Goal: Transaction & Acquisition: Book appointment/travel/reservation

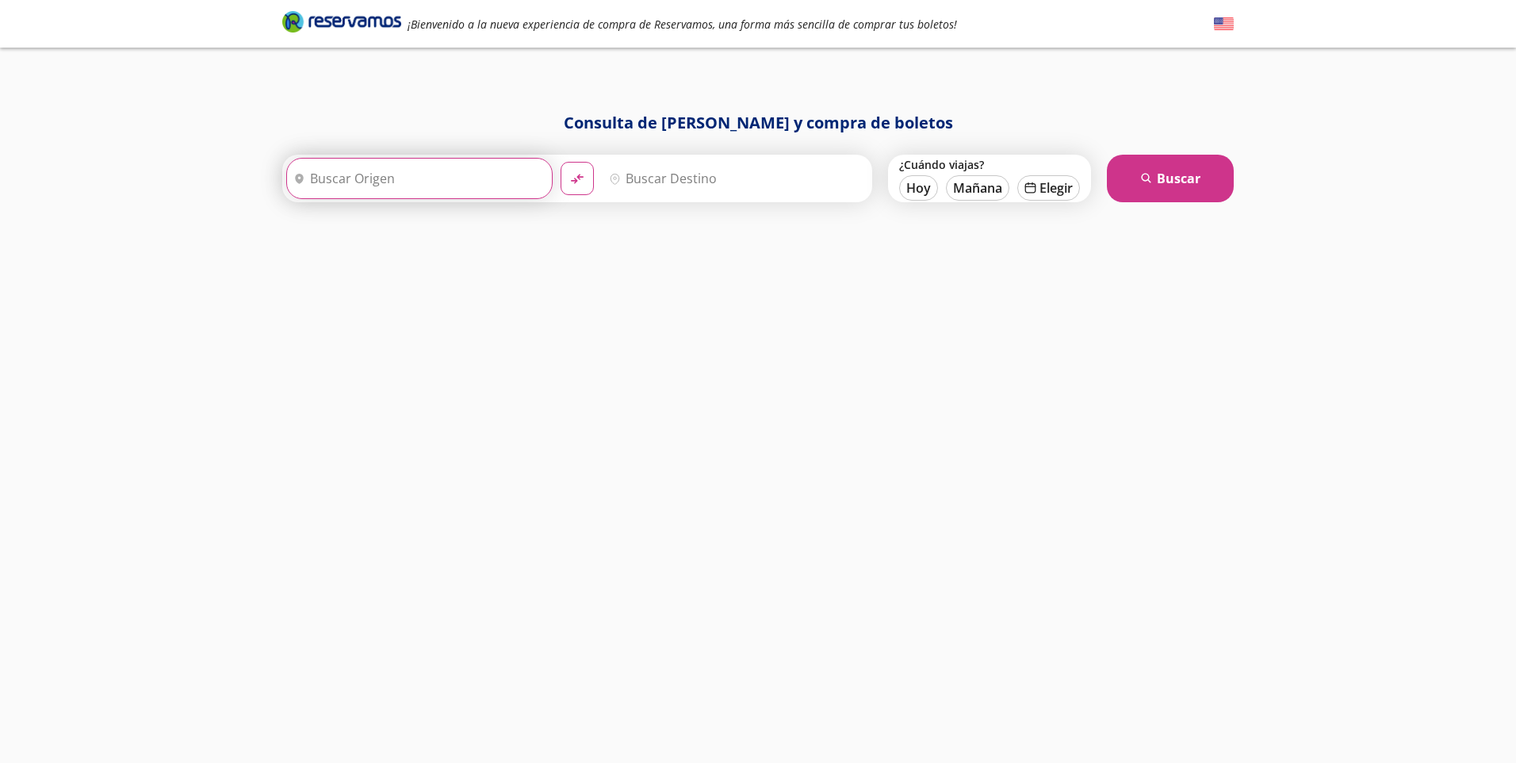
click at [376, 178] on input "Origen" at bounding box center [417, 179] width 261 height 40
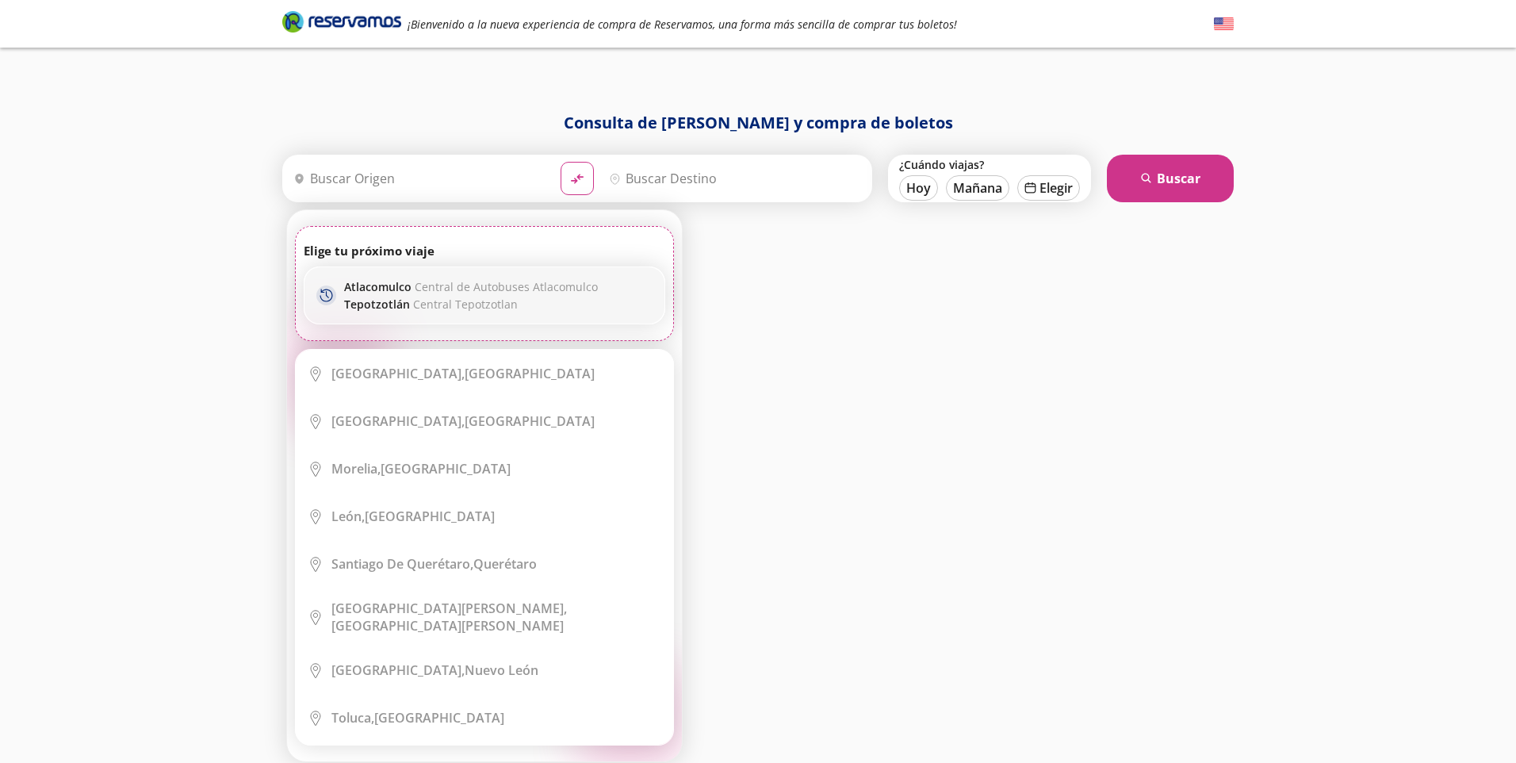
click at [389, 286] on p "Atlacomulco Central de Autobuses Atlacomulco" at bounding box center [471, 286] width 254 height 15
type input "Central de Autobuses Atlacomulco, [GEOGRAPHIC_DATA]"
type input "Central Tepotzotlan, [GEOGRAPHIC_DATA]"
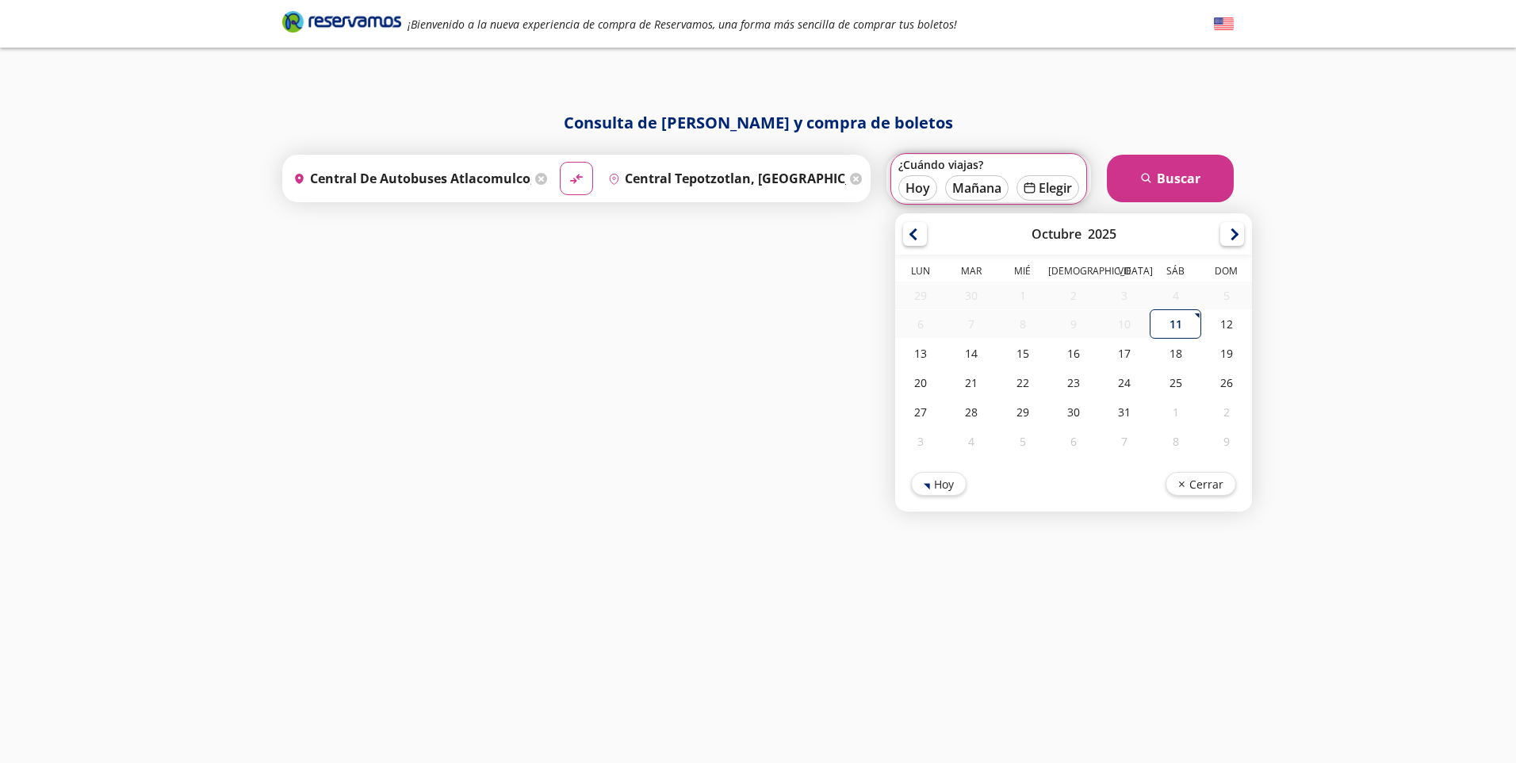
click at [1177, 325] on div "11" at bounding box center [1175, 323] width 51 height 29
type input "[DATE]"
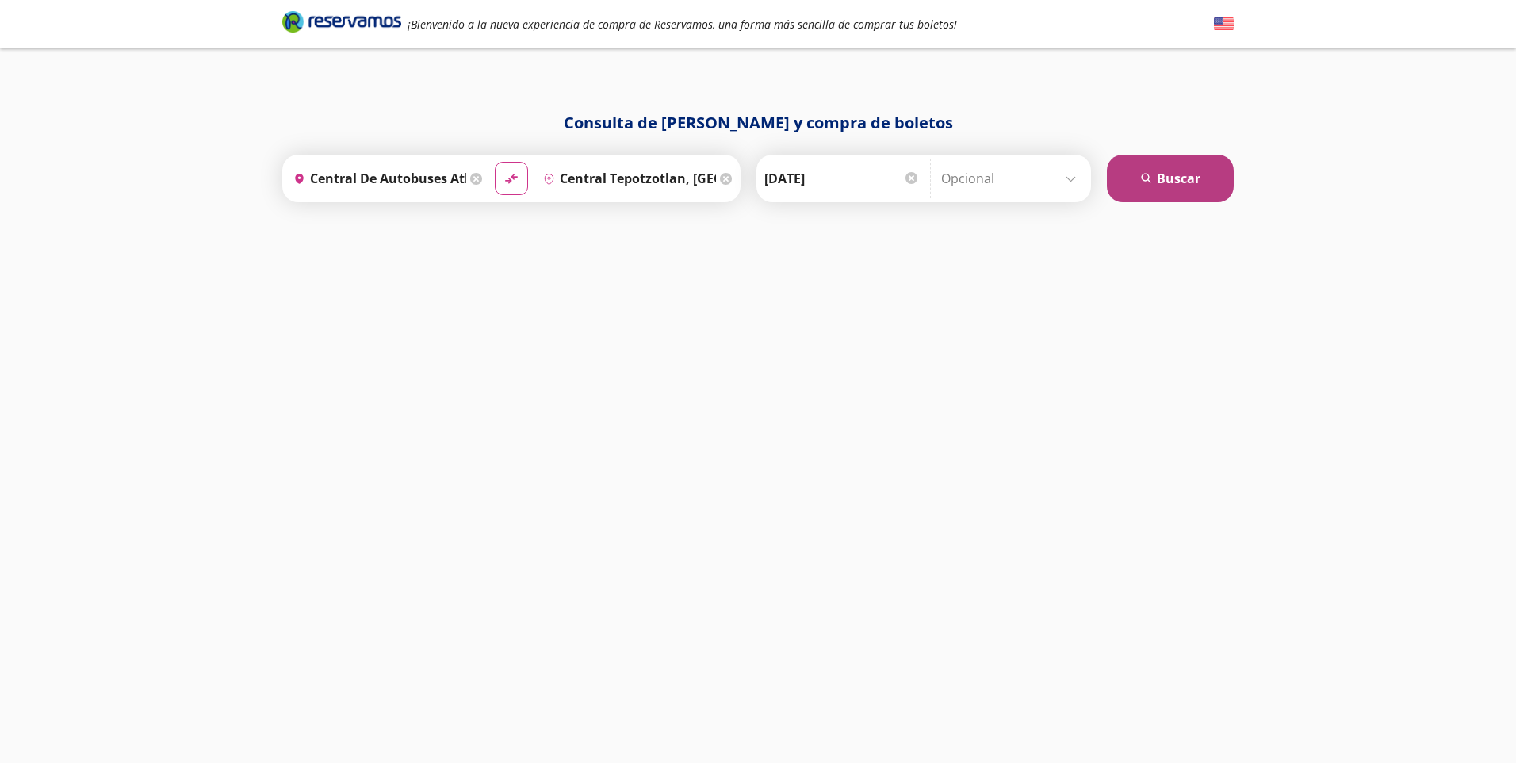
click at [1170, 182] on button "search [GEOGRAPHIC_DATA]" at bounding box center [1170, 179] width 127 height 48
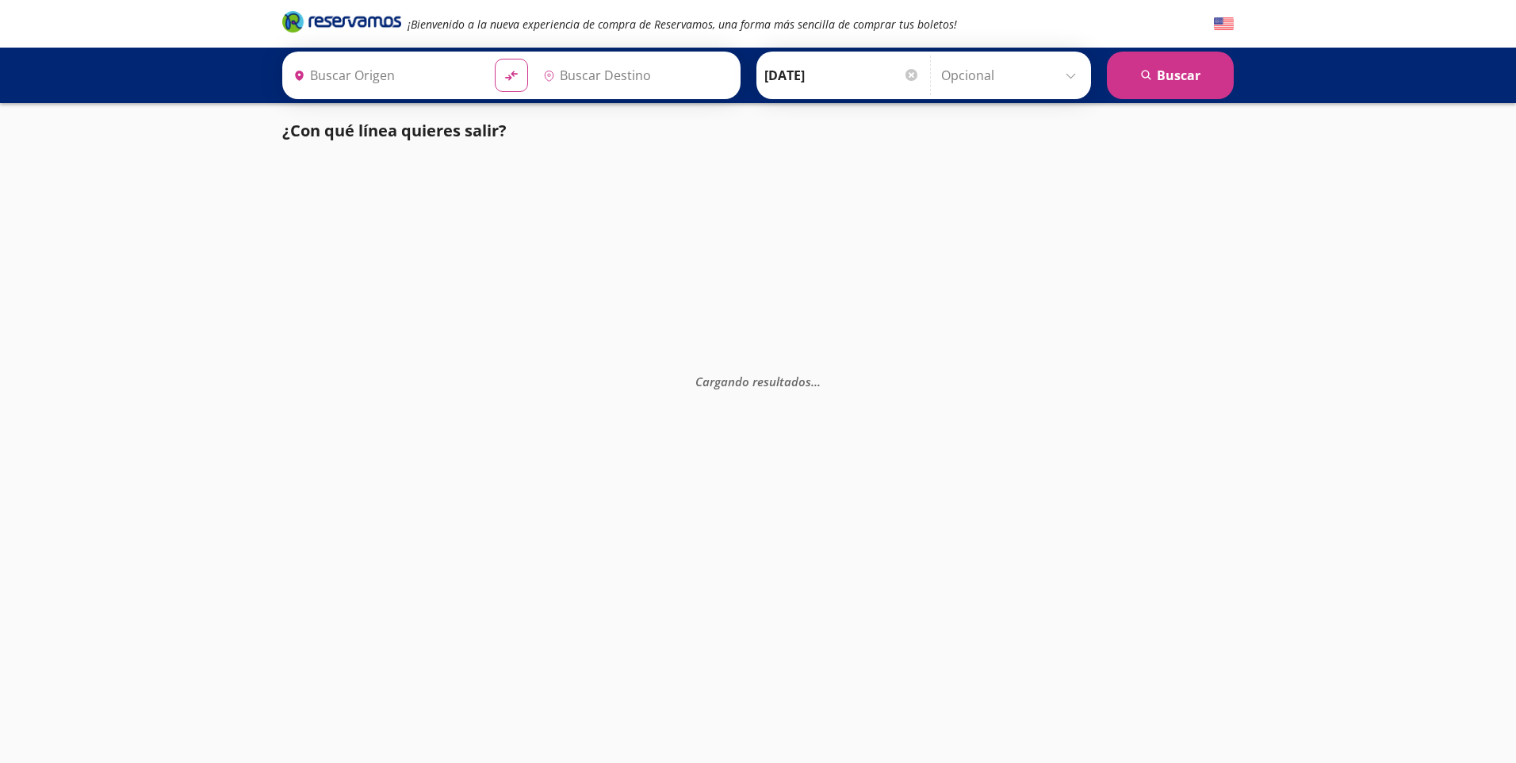
type input "Central de Autobuses Atlacomulco, [GEOGRAPHIC_DATA]"
type input "Central Tepotzotlan, [GEOGRAPHIC_DATA]"
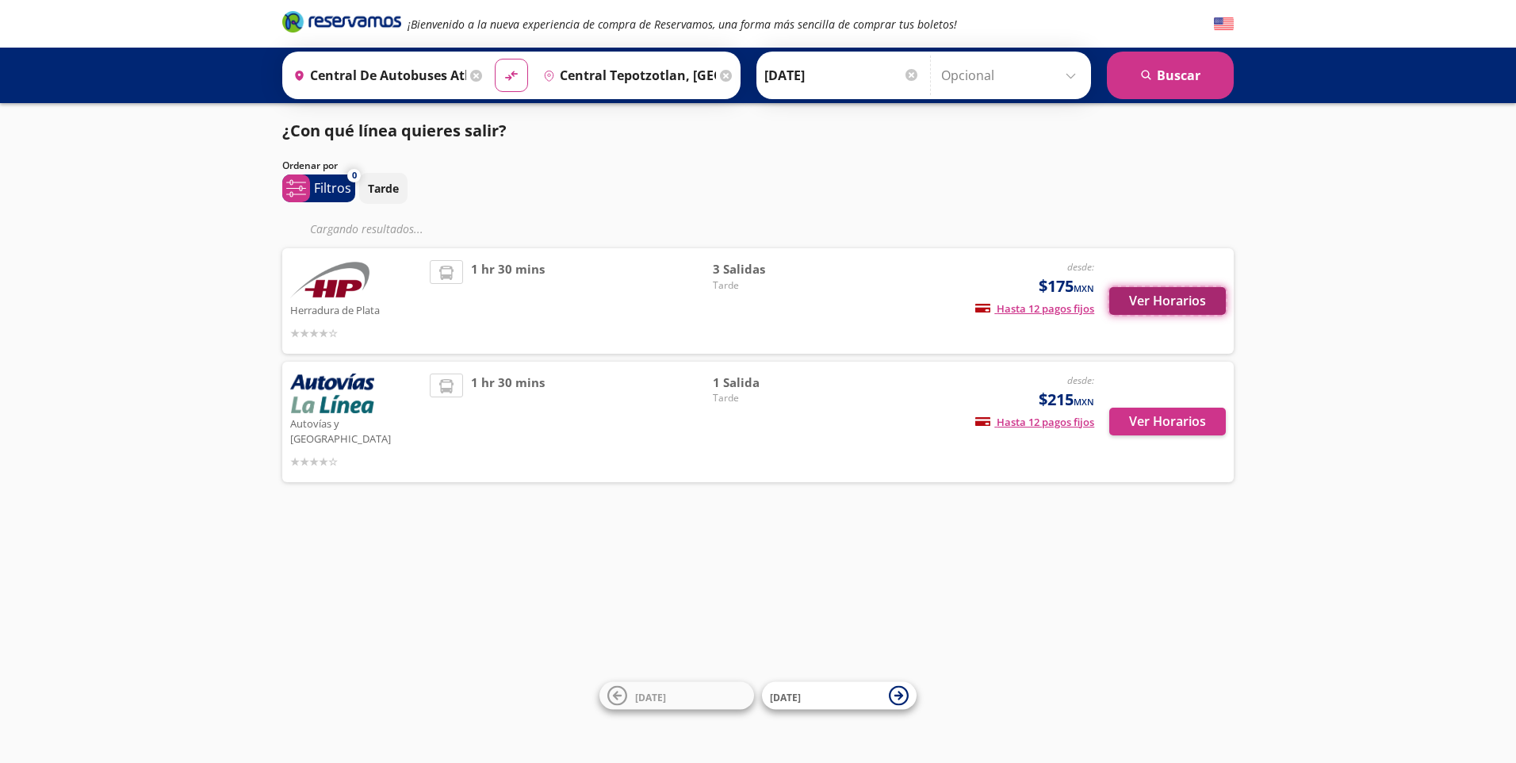
click at [1184, 299] on button "Ver Horarios" at bounding box center [1167, 301] width 117 height 28
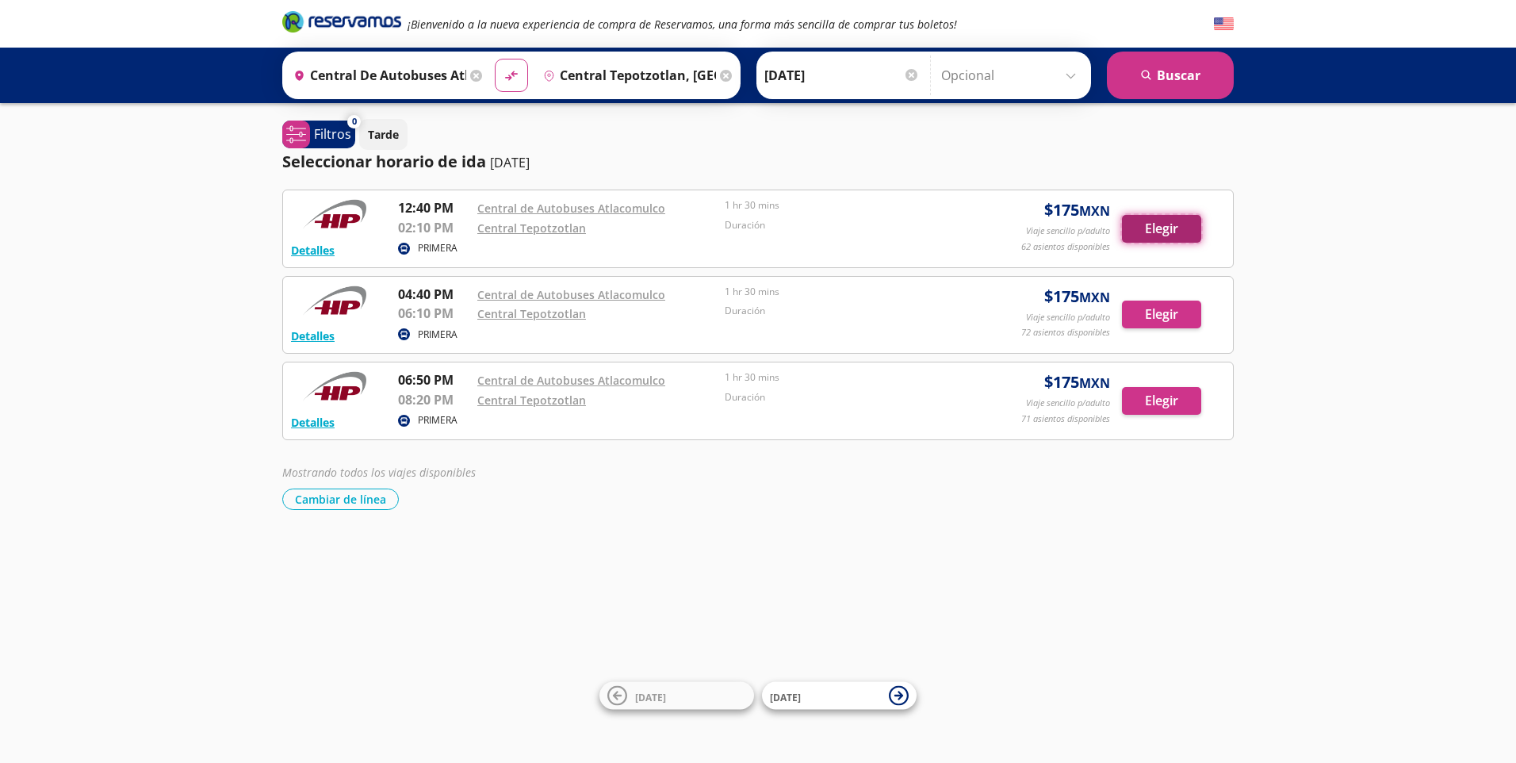
click at [1157, 225] on button "Elegir" at bounding box center [1161, 229] width 79 height 28
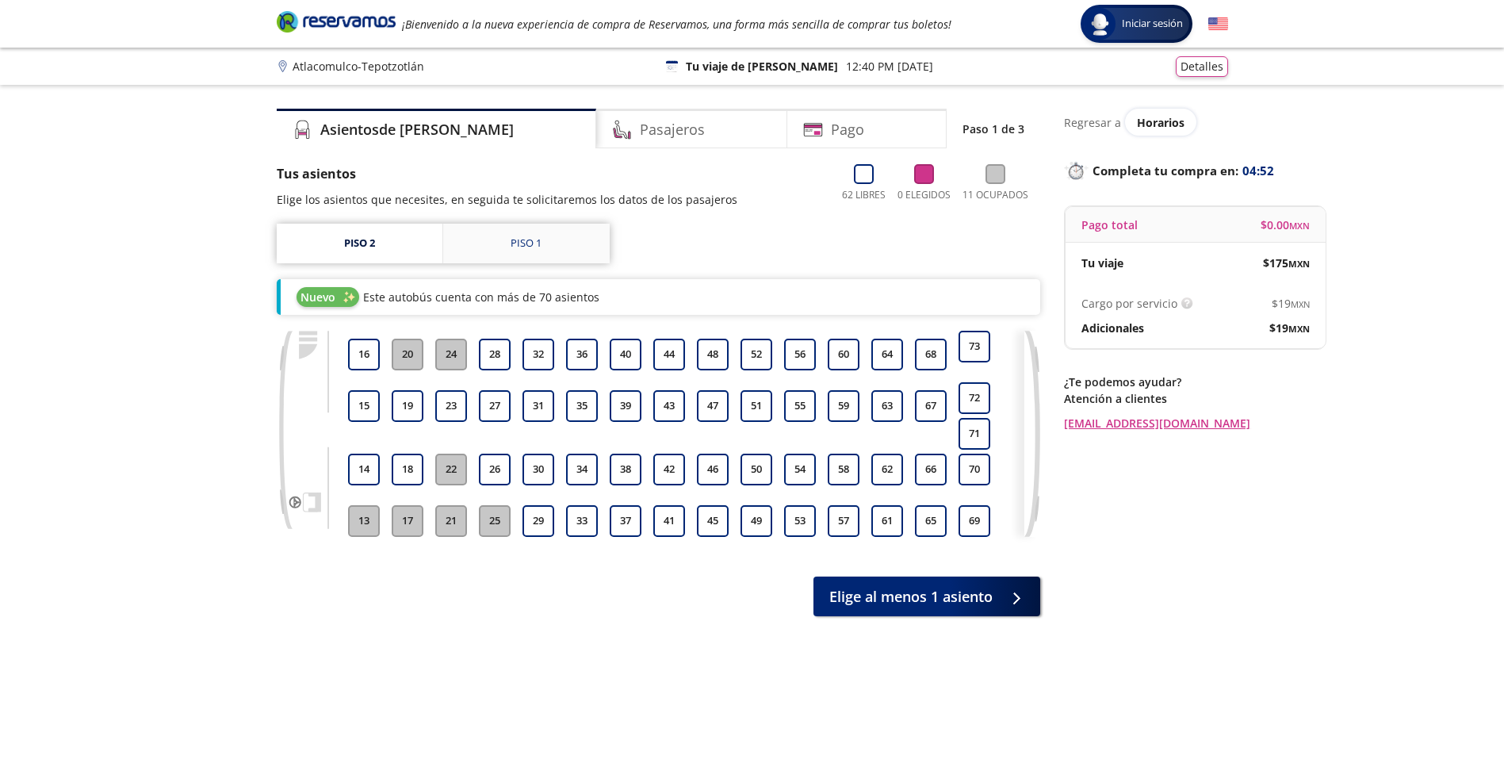
click at [531, 243] on div "Piso 1" at bounding box center [526, 243] width 31 height 16
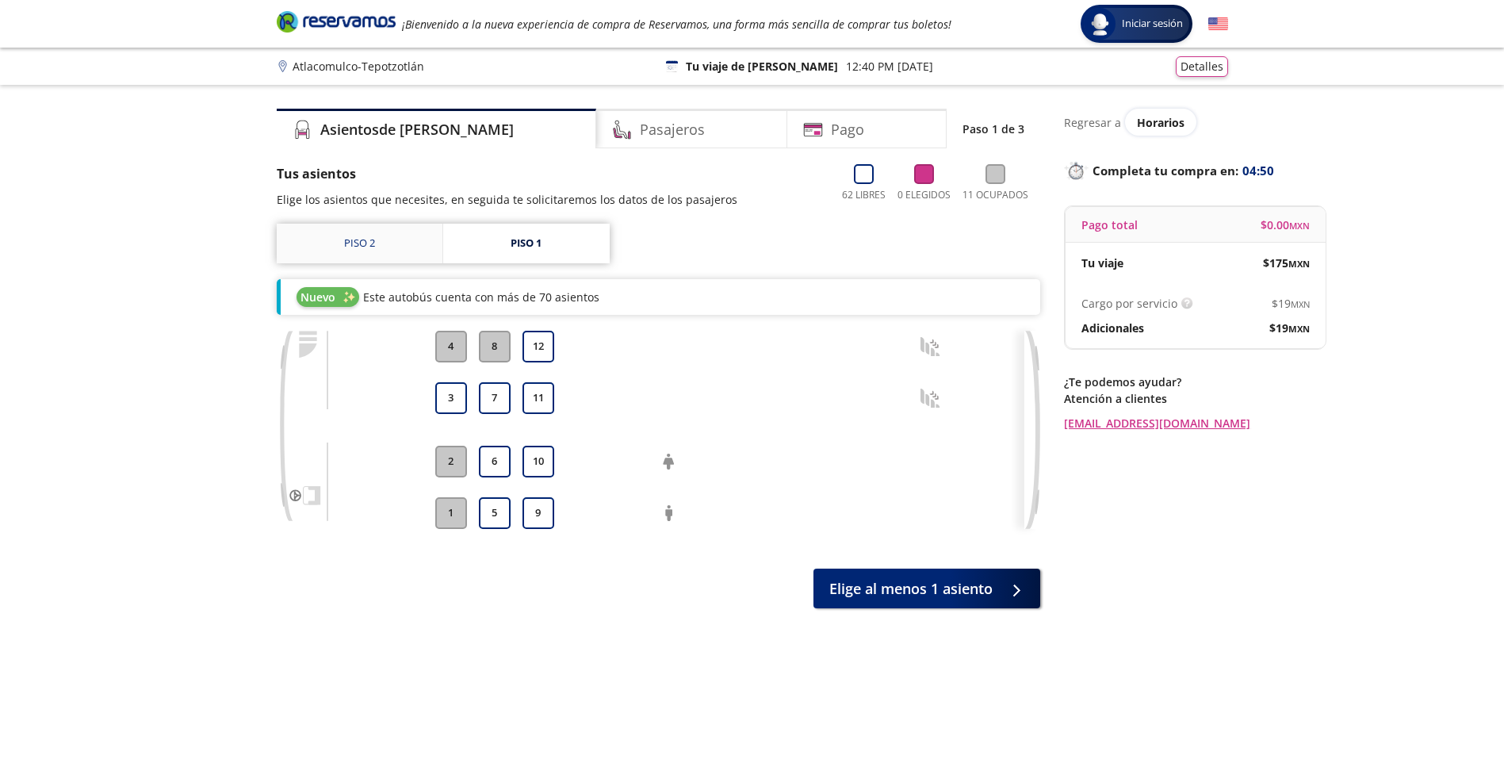
click at [398, 238] on link "Piso 2" at bounding box center [360, 244] width 166 height 40
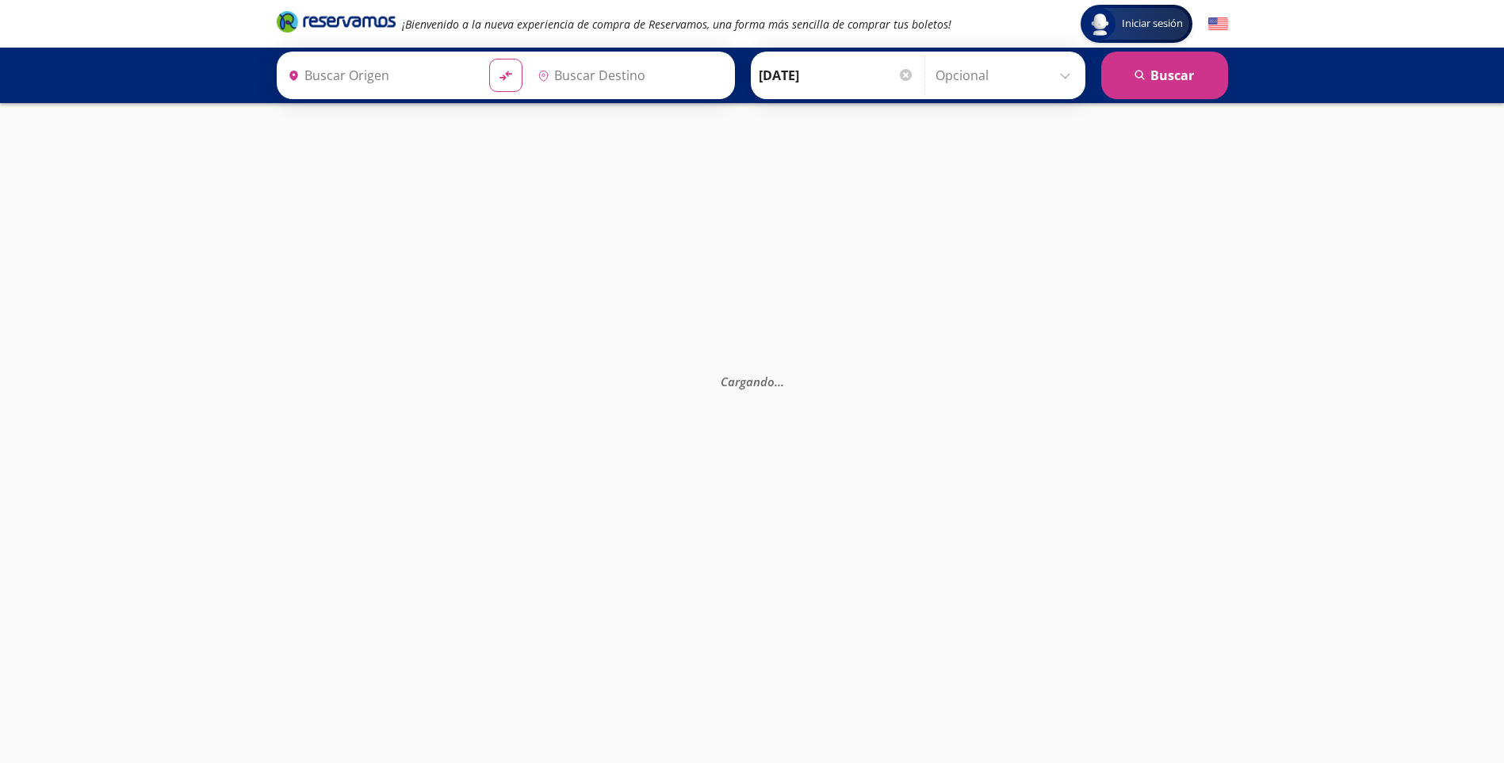
type input "Central Tepotzotlan, [GEOGRAPHIC_DATA]"
type input "Central de Autobuses Atlacomulco, [GEOGRAPHIC_DATA]"
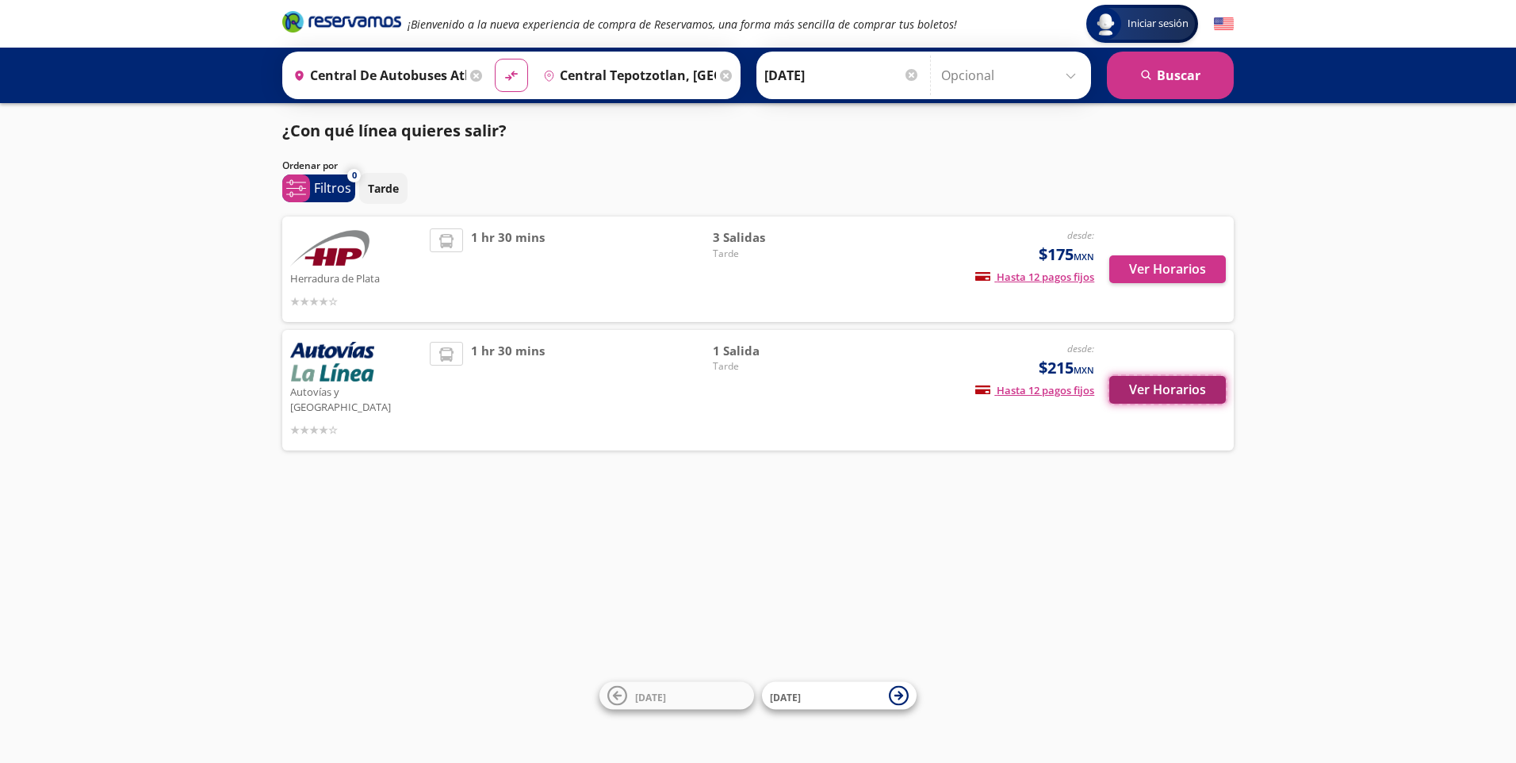
click at [1167, 384] on button "Ver Horarios" at bounding box center [1167, 390] width 117 height 28
click at [1172, 266] on button "Ver Horarios" at bounding box center [1167, 269] width 117 height 28
